Goal: Complete application form

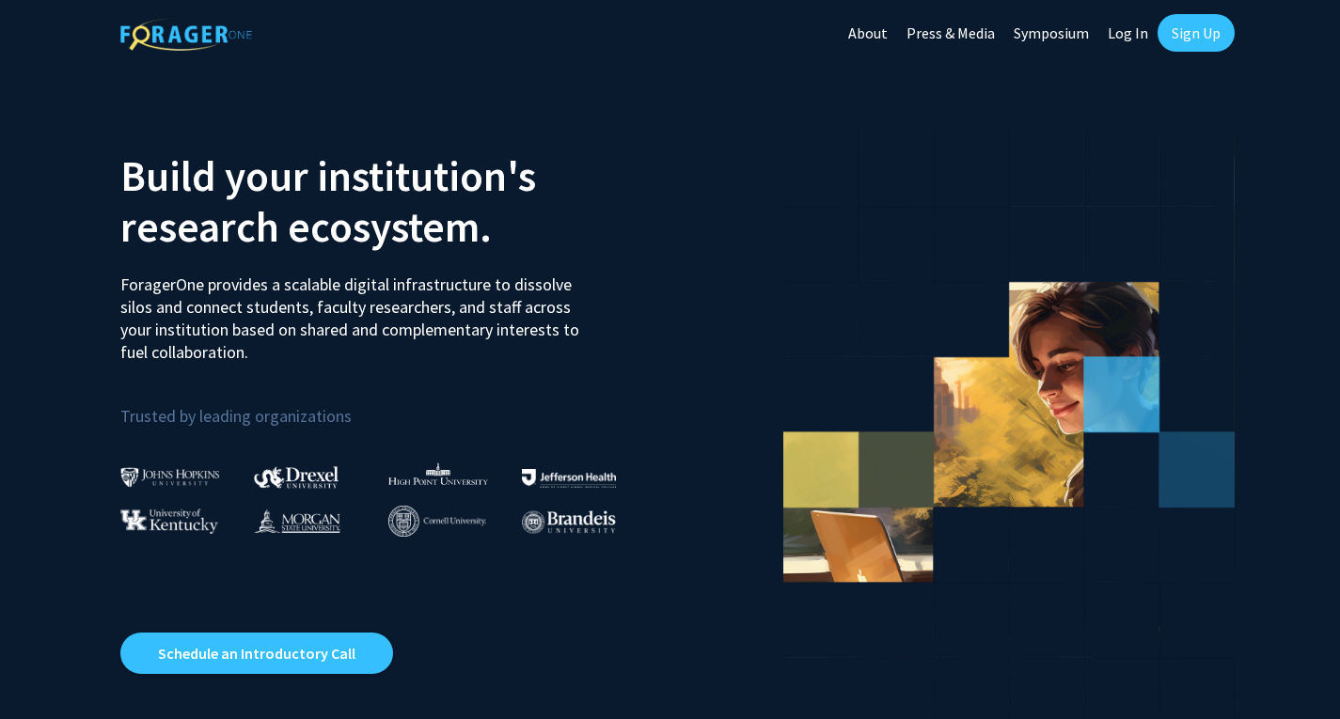
click at [1120, 34] on link "Log In" at bounding box center [1127, 33] width 59 height 66
select select
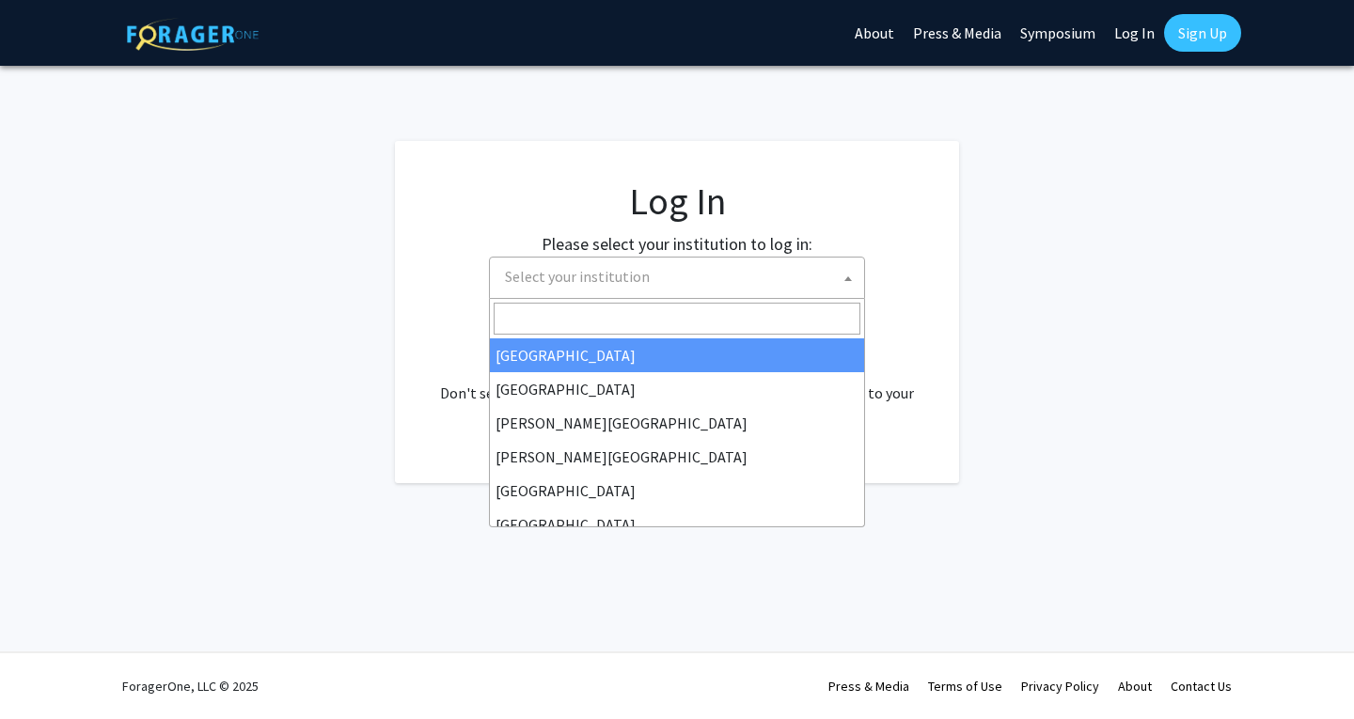
click at [668, 277] on span "Select your institution" at bounding box center [680, 277] width 367 height 39
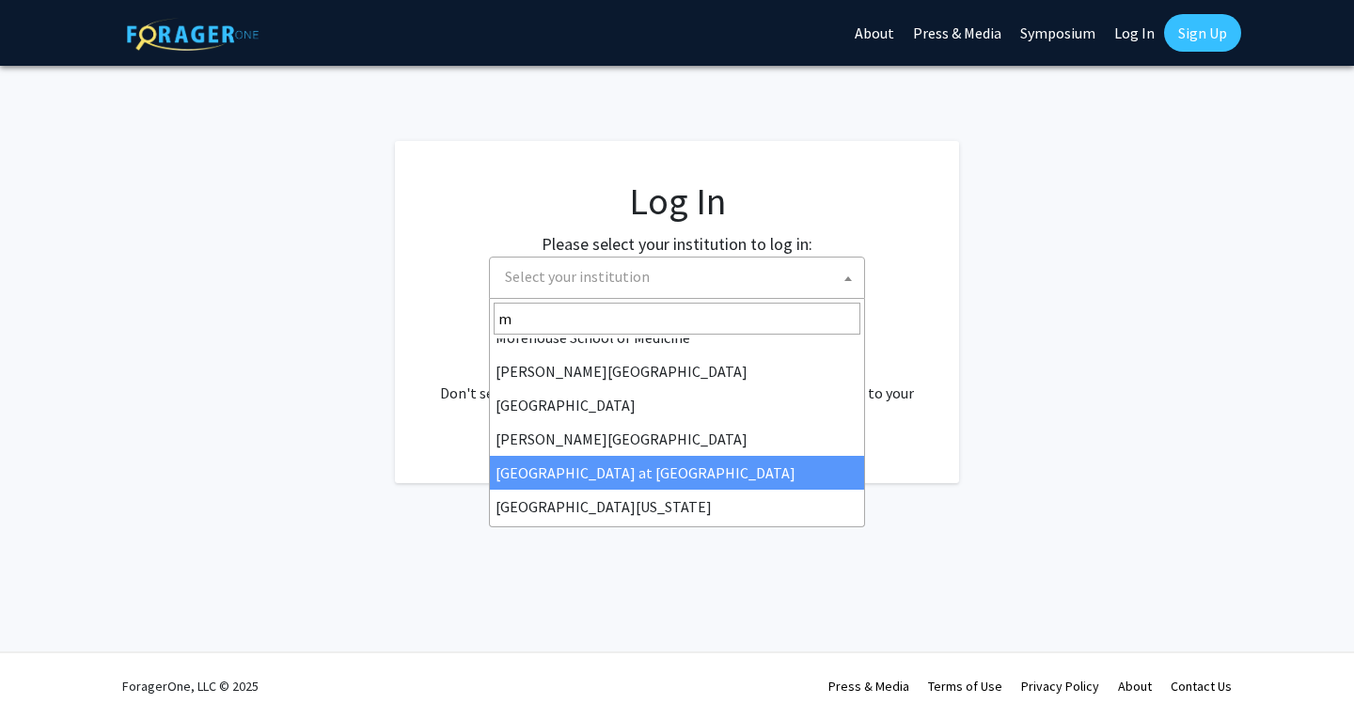
scroll to position [150, 0]
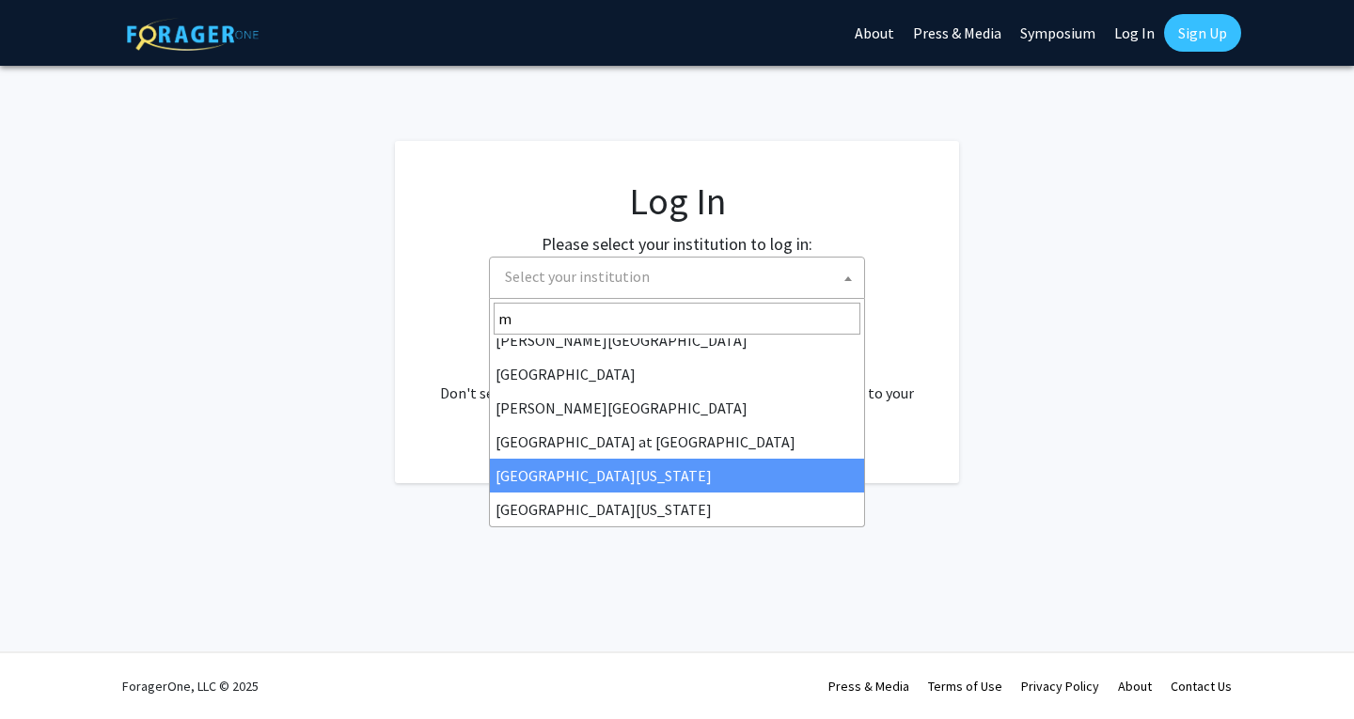
type input "m"
select select "31"
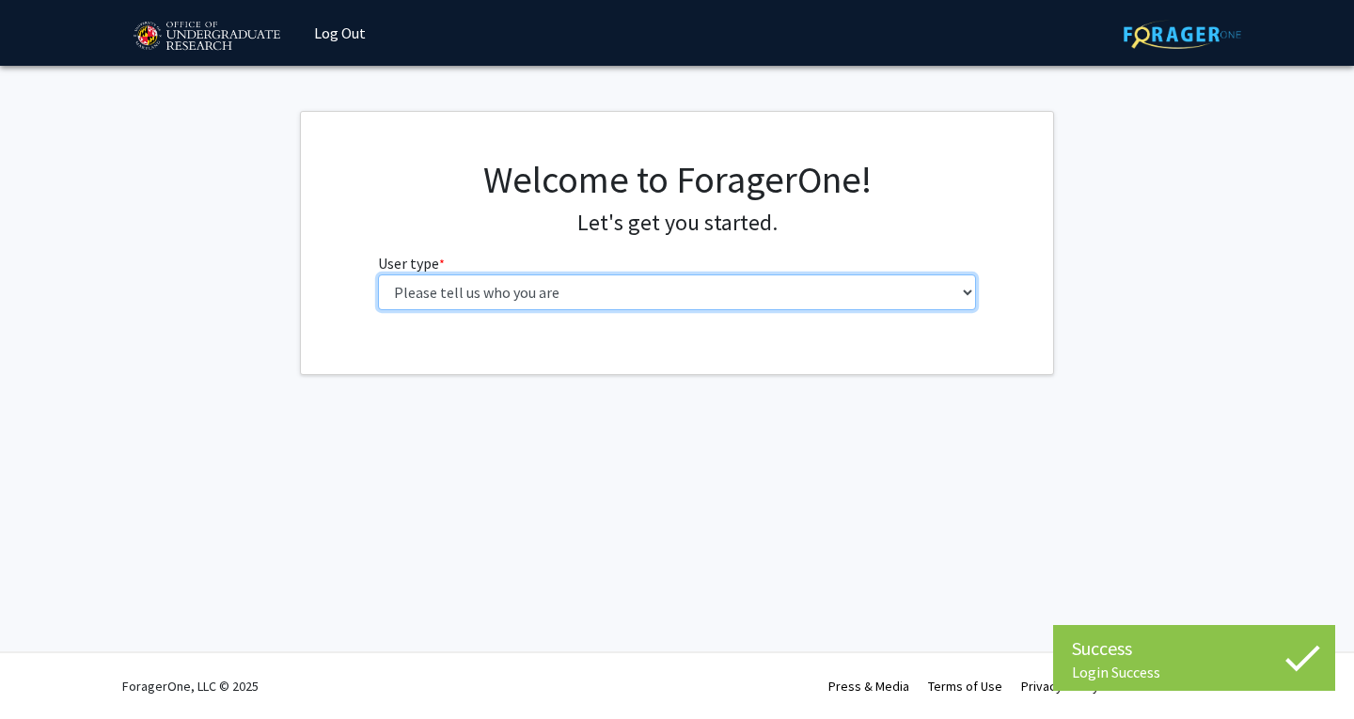
click at [443, 298] on select "Please tell us who you are Undergraduate Student Master's Student Doctoral Cand…" at bounding box center [677, 293] width 599 height 36
select select "2: masters"
click at [378, 275] on select "Please tell us who you are Undergraduate Student Master's Student Doctoral Cand…" at bounding box center [677, 293] width 599 height 36
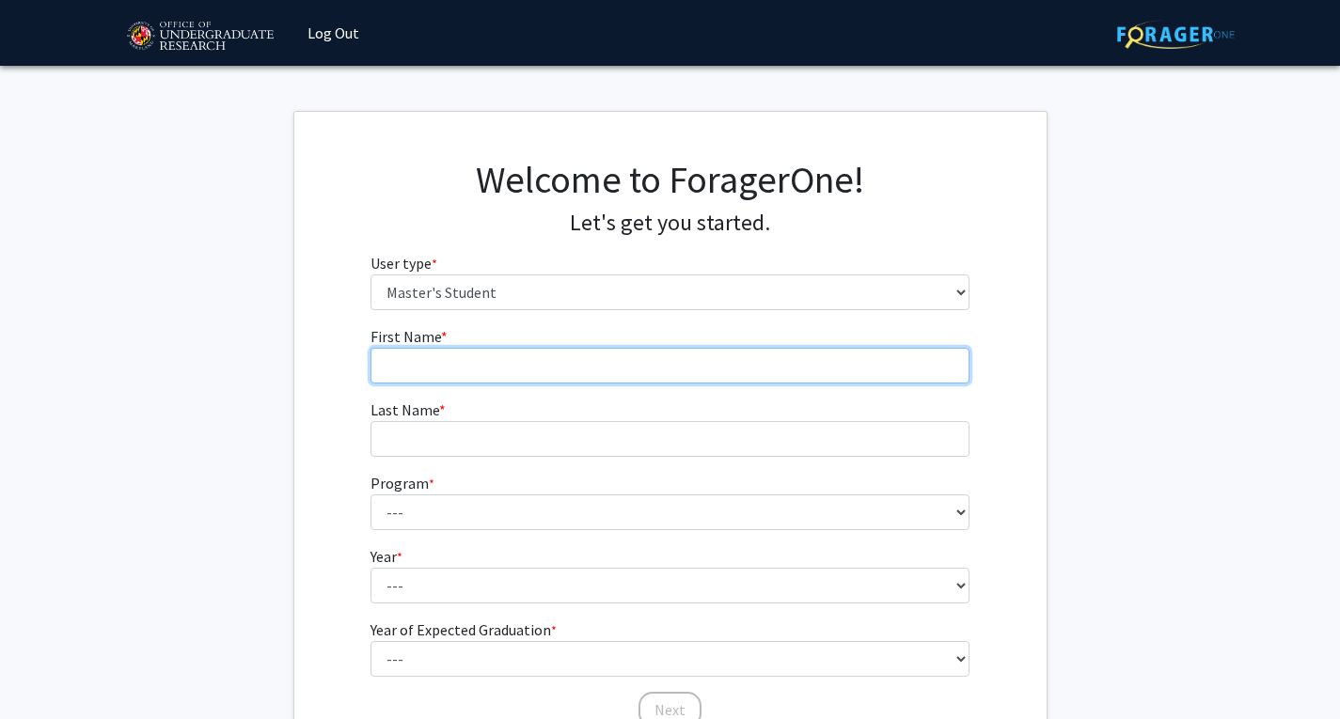
click at [636, 348] on input "First Name * required" at bounding box center [669, 366] width 599 height 36
type input "Shivaritha"
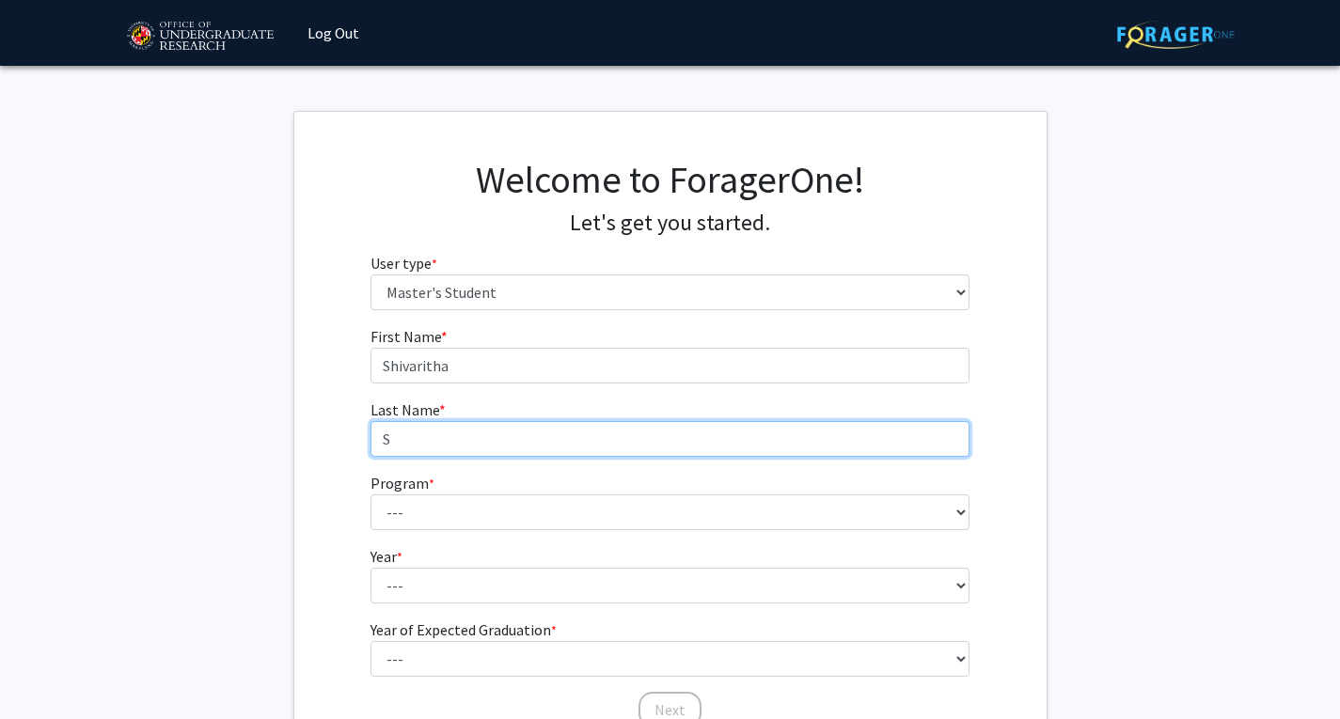
click at [485, 444] on input "S" at bounding box center [669, 439] width 599 height 36
type input "Sakthi Rengasamy"
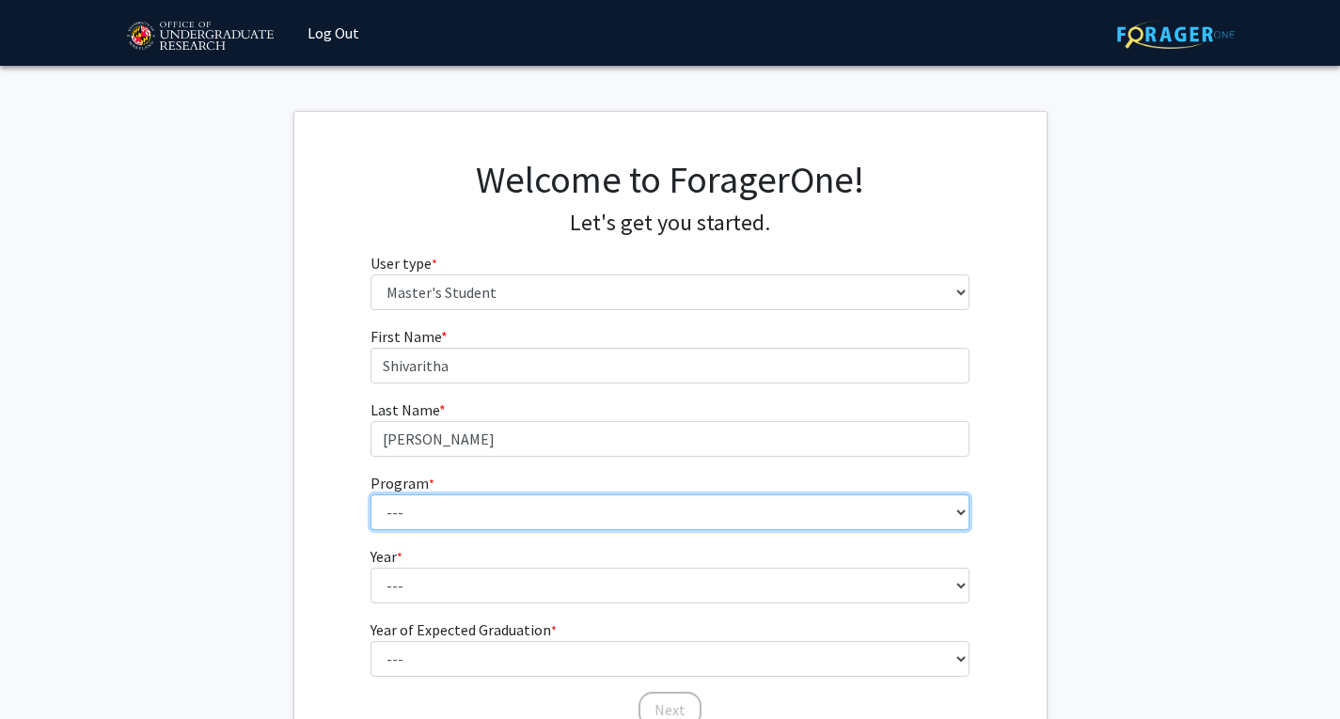
click at [448, 511] on select "--- Accounting Aerospace Engineering Agricultural and Resource Economics Americ…" at bounding box center [669, 513] width 599 height 36
select select "86: 2073"
click at [370, 495] on select "--- Accounting Aerospace Engineering Agricultural and Resource Economics Americ…" at bounding box center [669, 513] width 599 height 36
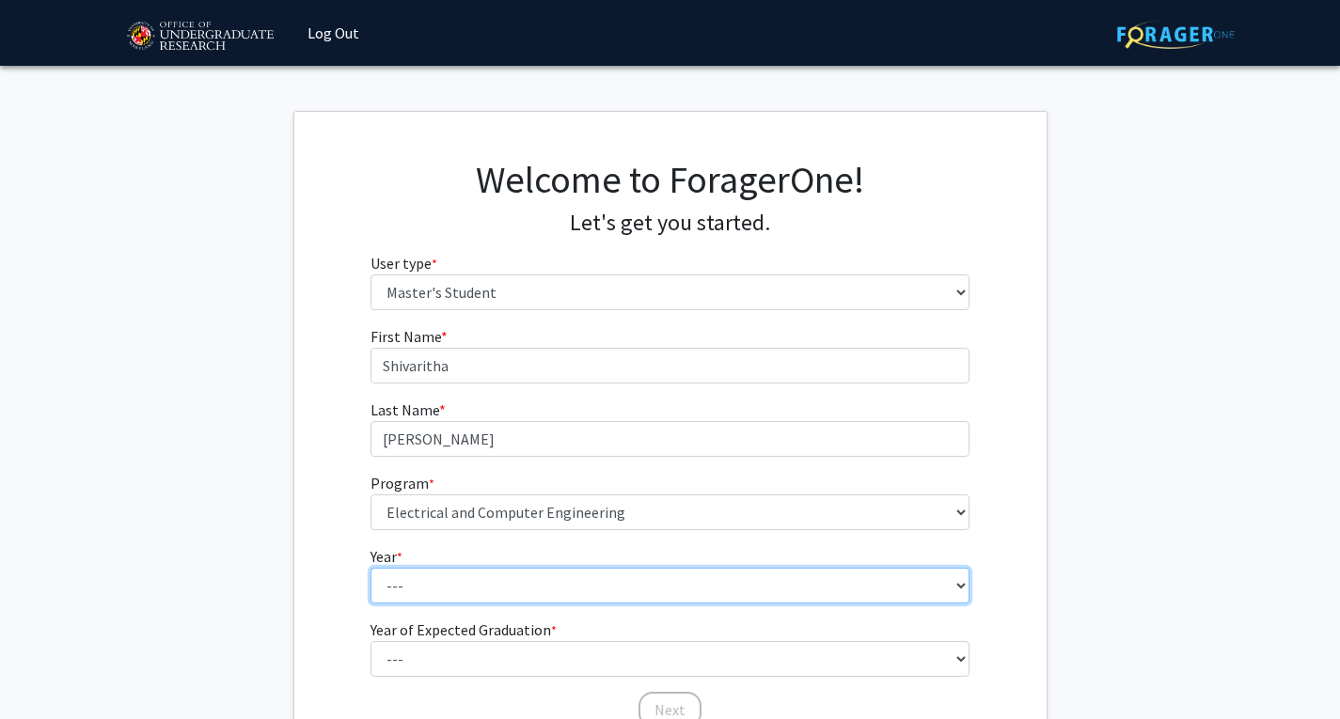
click at [467, 587] on select "--- First Year Second Year" at bounding box center [669, 586] width 599 height 36
select select "1: first_year"
click at [370, 568] on select "--- First Year Second Year" at bounding box center [669, 586] width 599 height 36
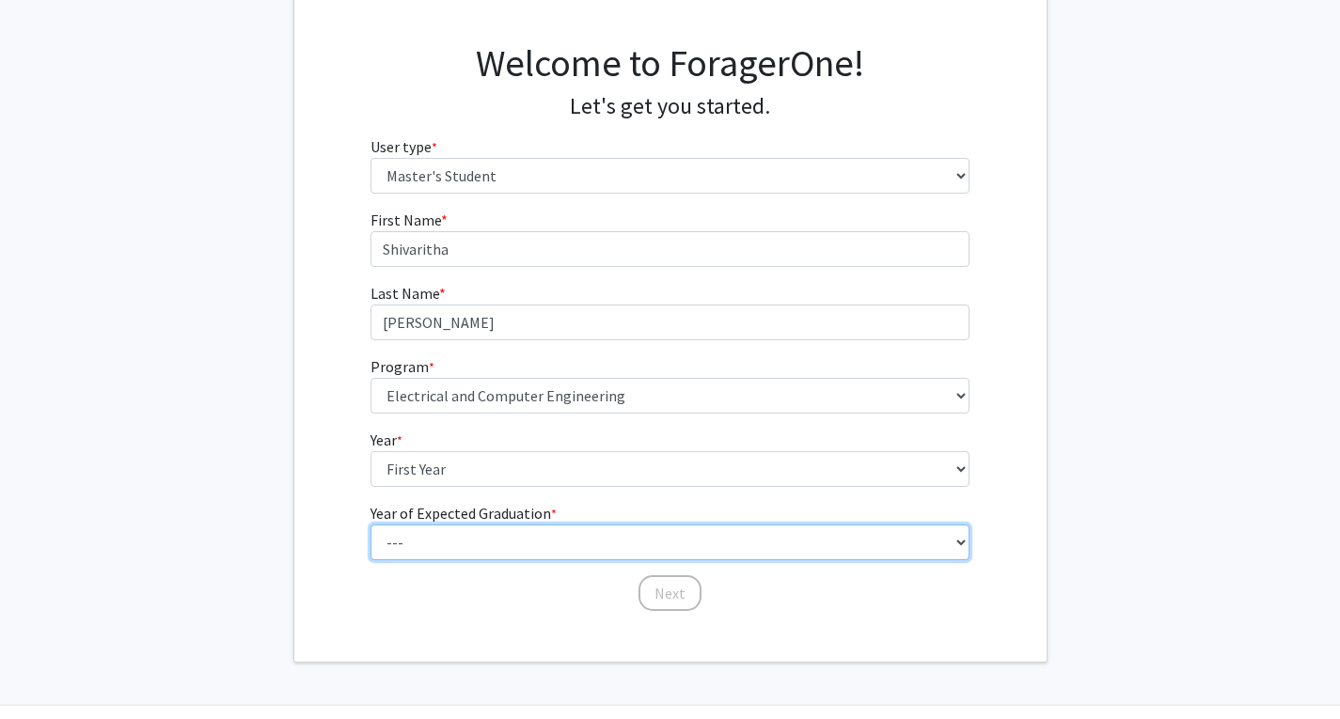
click at [444, 531] on select "--- 2025 2026 2027 2028 2029 2030 2031 2032 2033 2034" at bounding box center [669, 543] width 599 height 36
select select "3: 2027"
click at [370, 525] on select "--- 2025 2026 2027 2028 2029 2030 2031 2032 2033 2034" at bounding box center [669, 543] width 599 height 36
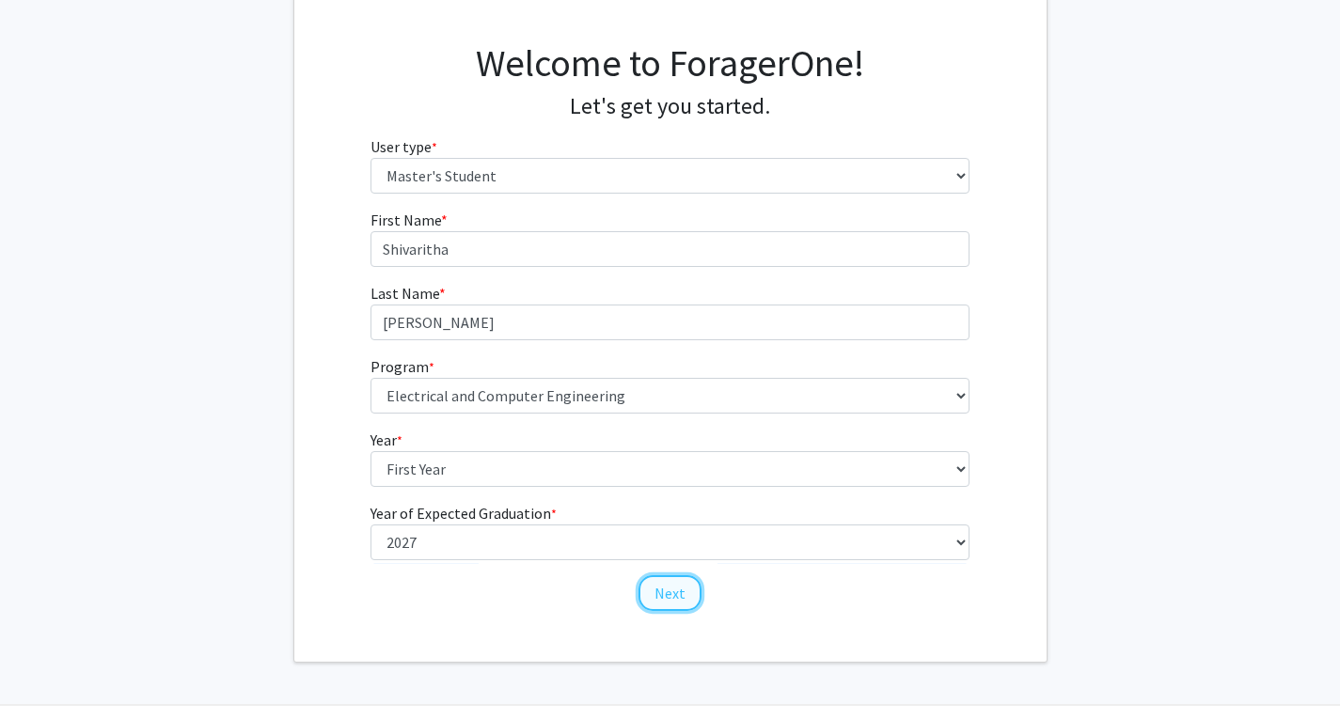
click at [678, 584] on button "Next" at bounding box center [669, 593] width 63 height 36
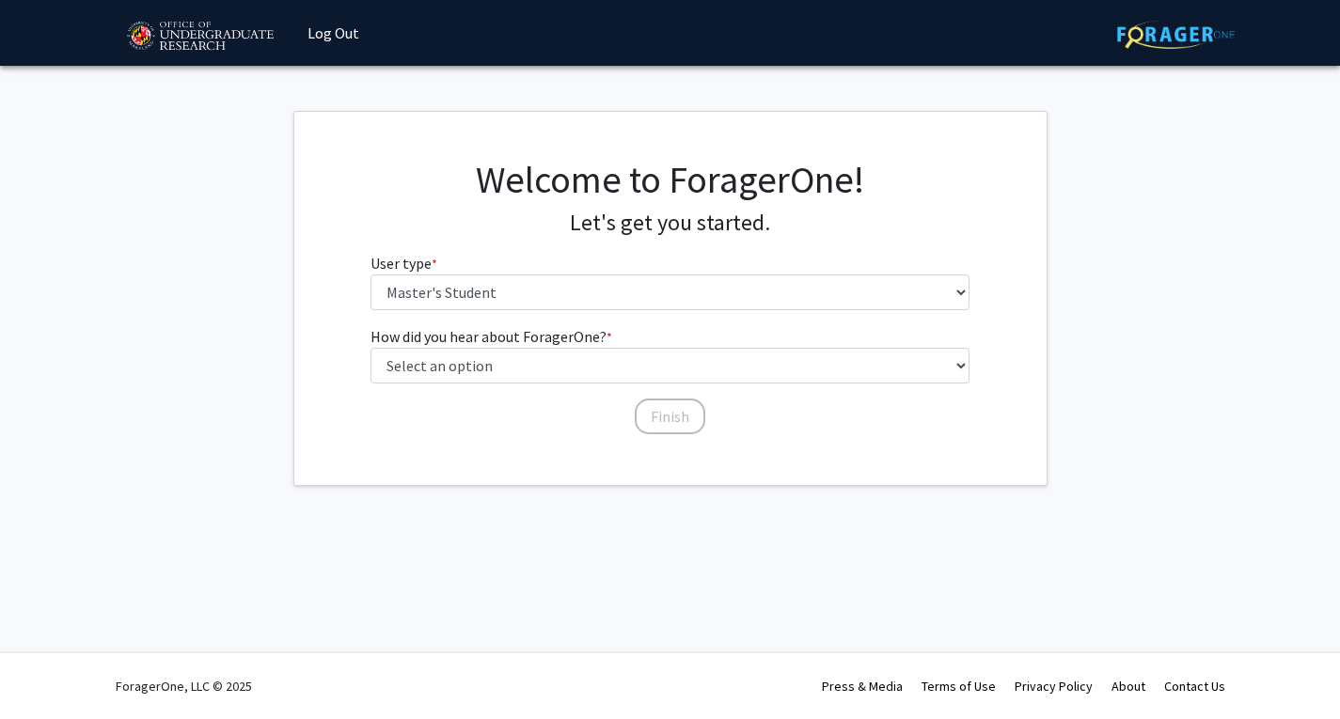
scroll to position [0, 0]
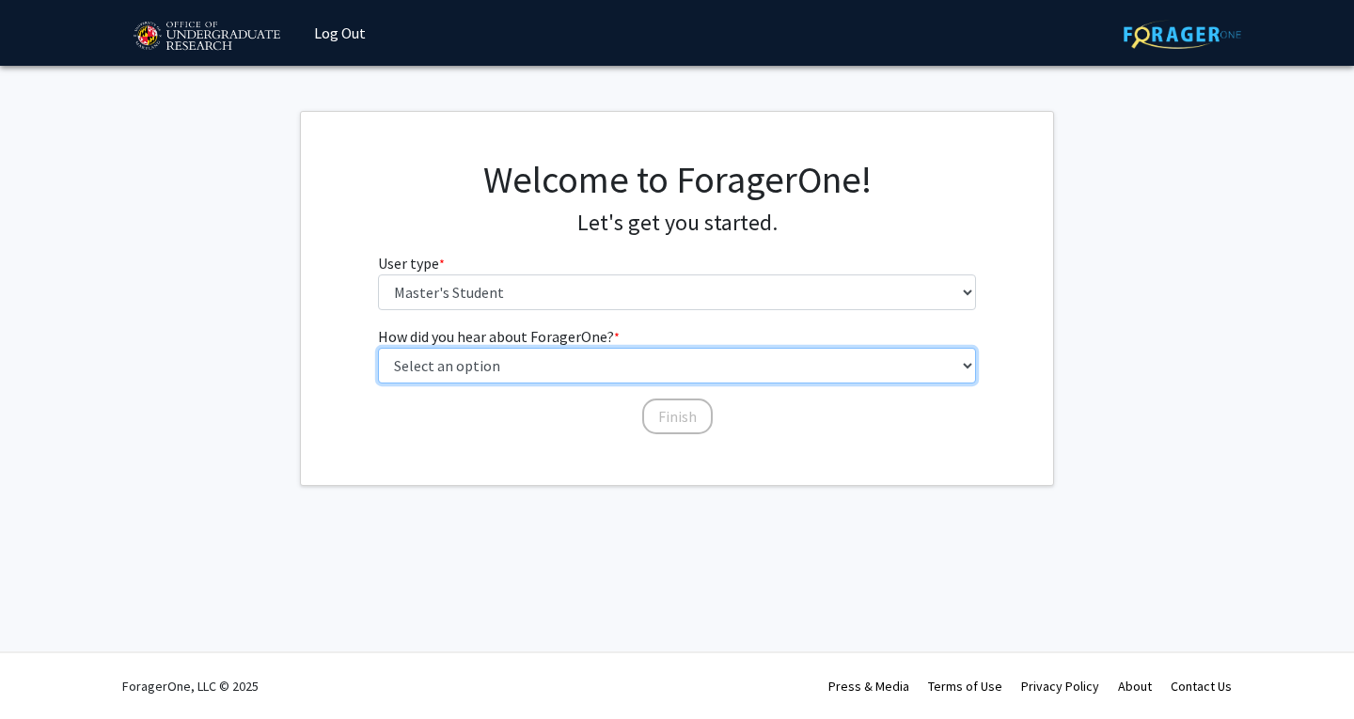
click at [549, 372] on select "Select an option Peer/student recommendation Faculty/staff recommendation Unive…" at bounding box center [677, 366] width 599 height 36
select select "3: university_website"
click at [378, 348] on select "Select an option Peer/student recommendation Faculty/staff recommendation Unive…" at bounding box center [677, 366] width 599 height 36
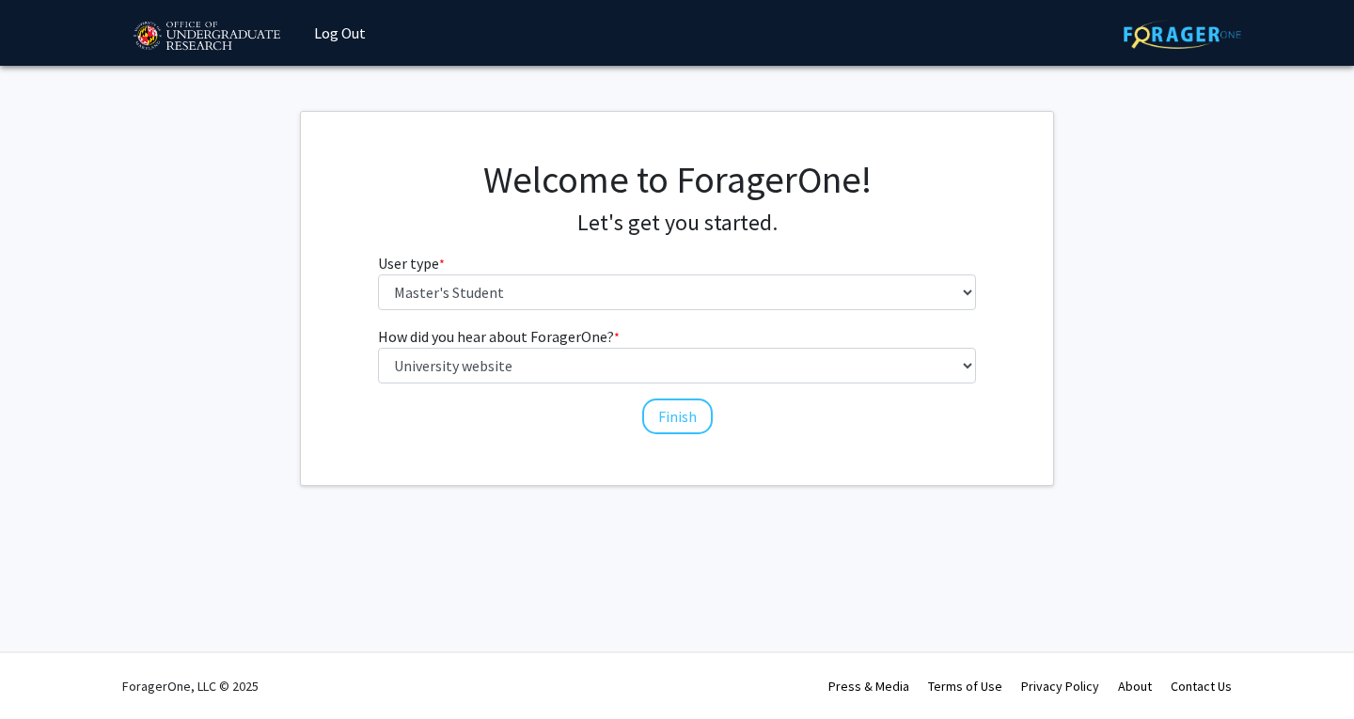
click at [506, 419] on div "How did you hear about ForagerOne? * required Select an option Peer/student rec…" at bounding box center [677, 380] width 627 height 111
click at [671, 402] on button "Finish" at bounding box center [677, 417] width 71 height 36
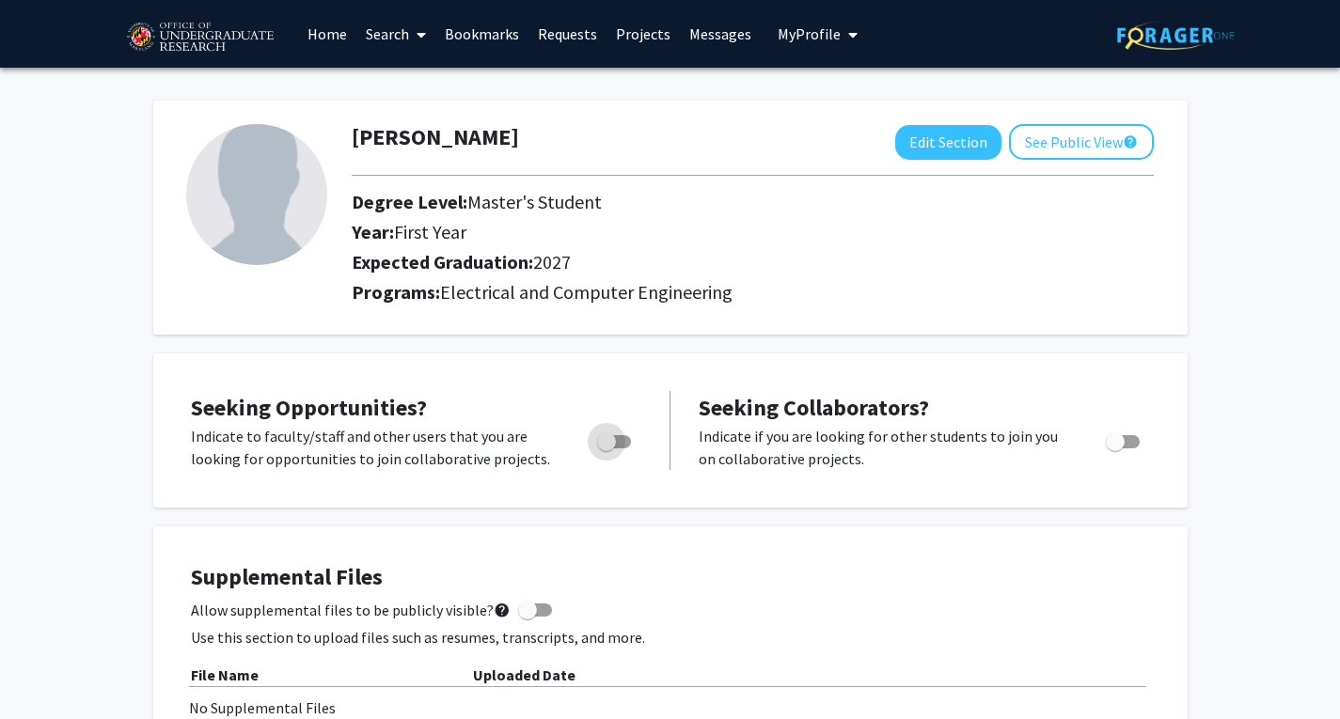
click at [612, 441] on span "Toggle" at bounding box center [606, 442] width 19 height 19
click at [606, 448] on input "Are you actively seeking opportunities?" at bounding box center [606, 448] width 1 height 1
checkbox input "true"
click at [328, 34] on link "Home" at bounding box center [327, 34] width 58 height 66
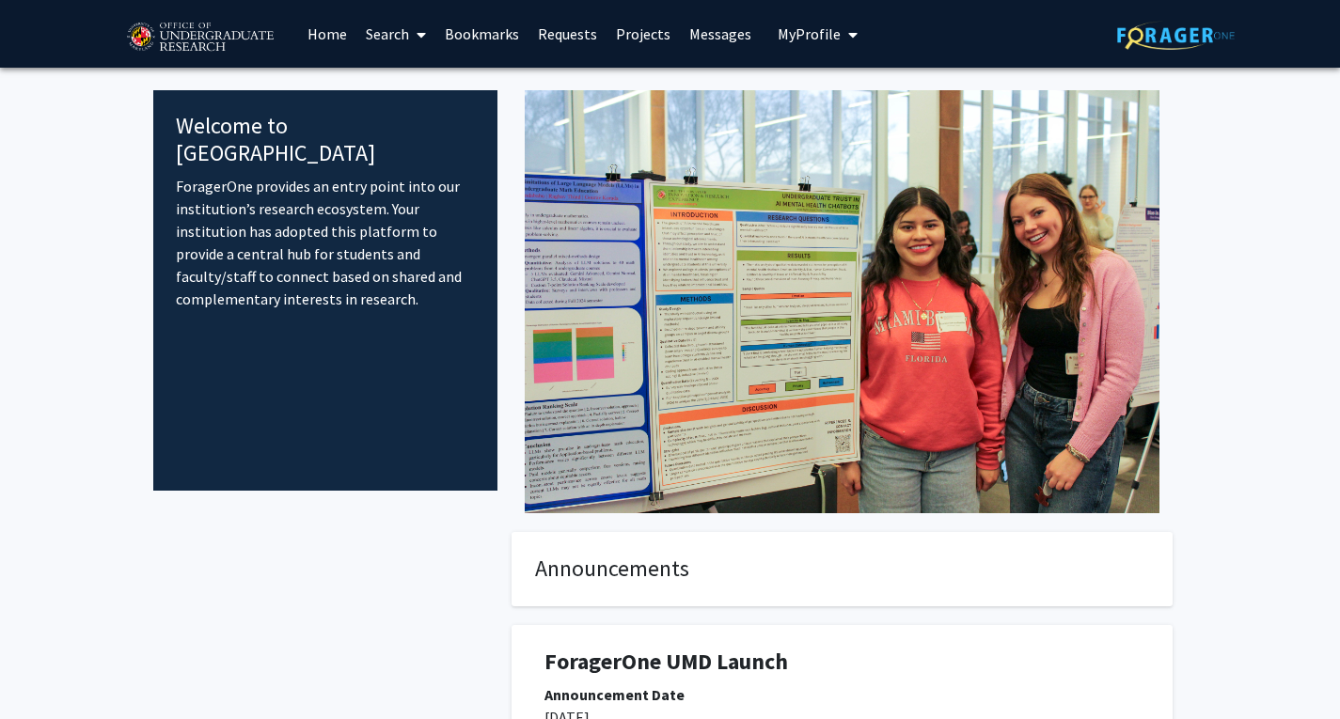
click at [191, 45] on img at bounding box center [199, 37] width 159 height 47
click at [120, 28] on img at bounding box center [199, 37] width 159 height 47
click at [645, 29] on link "Projects" at bounding box center [642, 34] width 73 height 66
